Goal: Check status: Check status

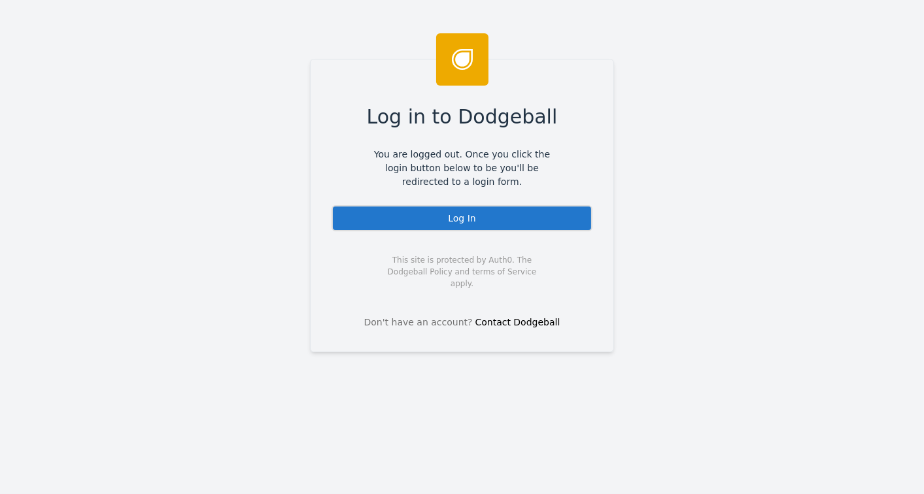
click at [484, 223] on div "Log In" at bounding box center [461, 218] width 261 height 26
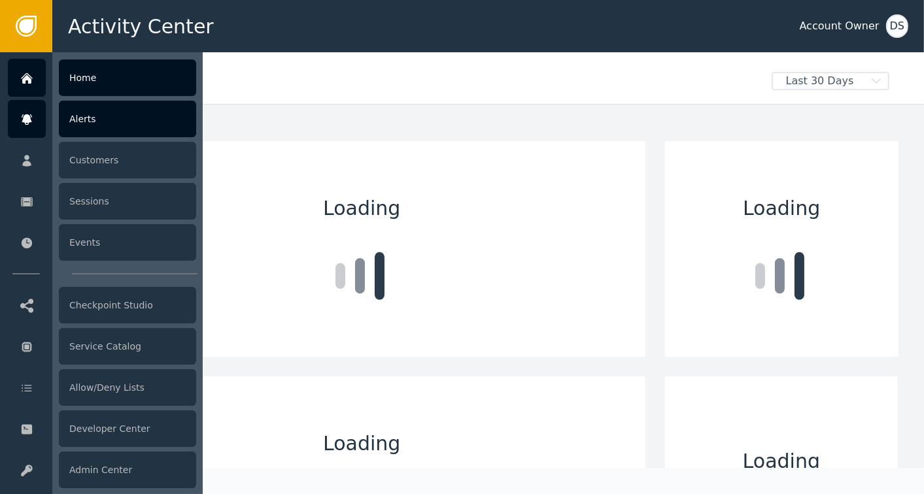
click at [85, 127] on div "Alerts" at bounding box center [127, 119] width 137 height 37
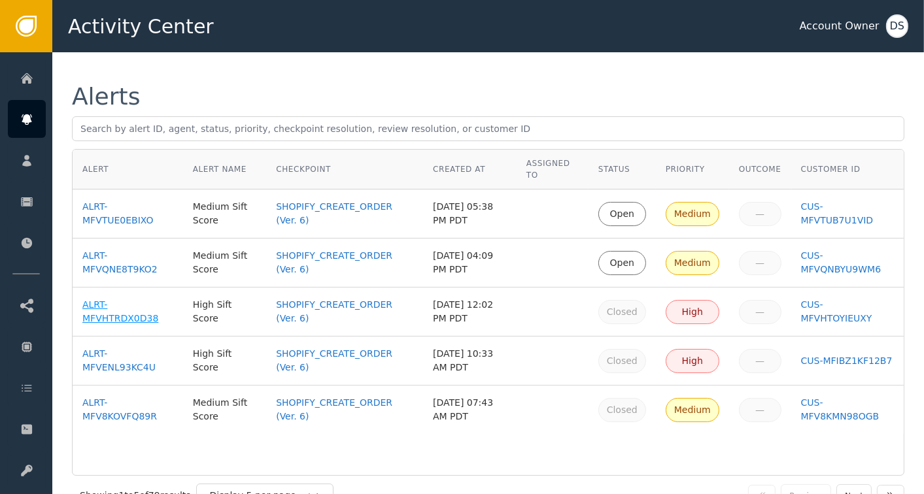
click at [90, 318] on div "ALRT-MFVHTRDX0D38" at bounding box center [127, 311] width 91 height 27
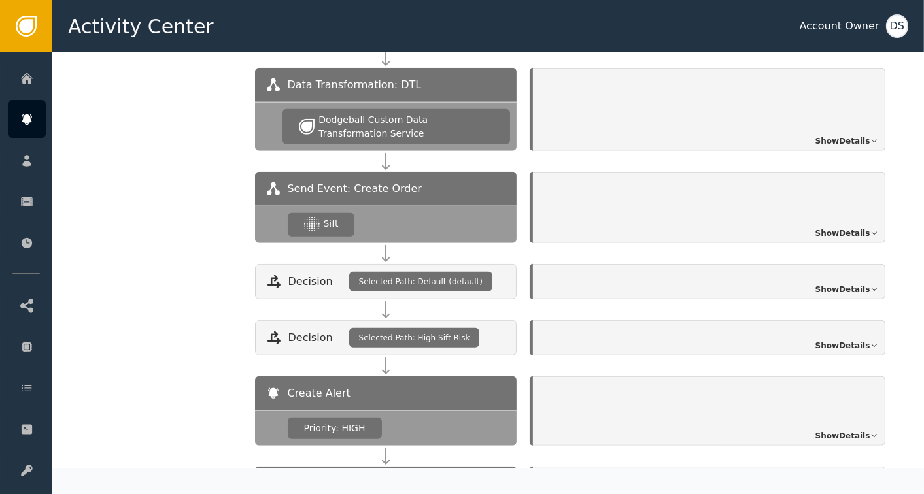
scroll to position [1324, 0]
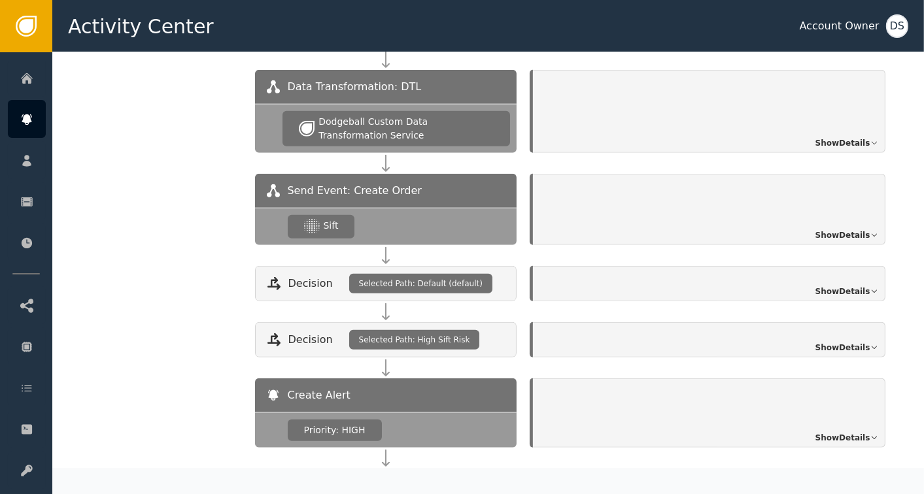
click at [834, 229] on span "Show Details" at bounding box center [842, 235] width 55 height 12
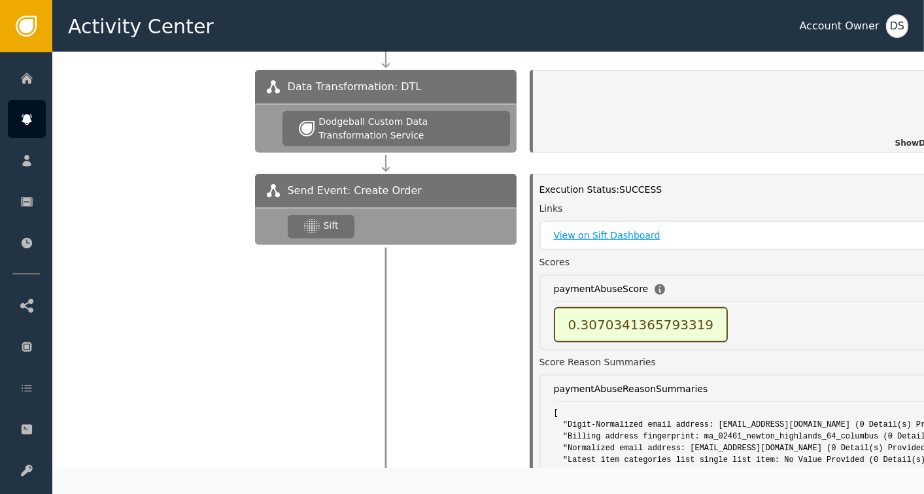
click at [618, 229] on link "View on Sift Dashboard" at bounding box center [749, 236] width 390 height 14
